Goal: Book appointment/travel/reservation

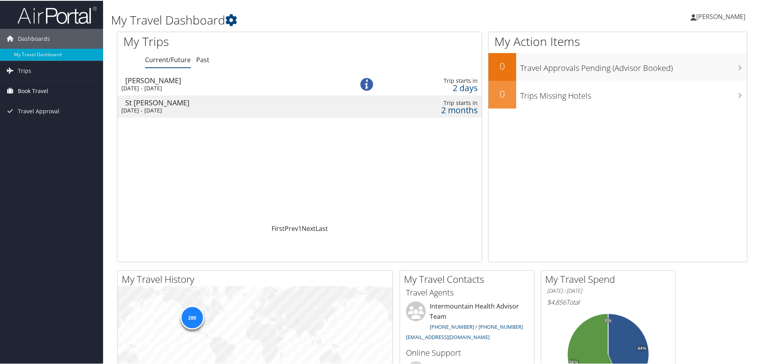
click at [29, 90] on span "Book Travel" at bounding box center [33, 91] width 31 height 20
click at [47, 129] on link "Book/Manage Online Trips" at bounding box center [51, 130] width 103 height 12
